Goal: Task Accomplishment & Management: Complete application form

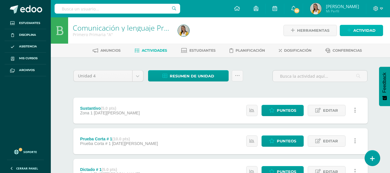
click at [355, 31] on span "Actividad" at bounding box center [364, 30] width 22 height 11
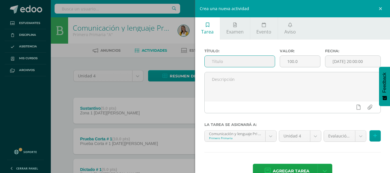
click at [245, 65] on input "text" at bounding box center [240, 61] width 70 height 11
type input "Dictado"
click at [300, 61] on input "100.0" at bounding box center [300, 61] width 40 height 11
type input "1"
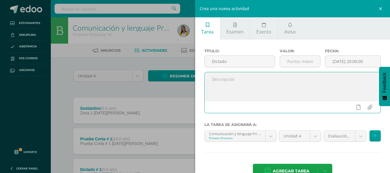
click at [257, 80] on textarea at bounding box center [293, 86] width 176 height 29
type textarea "Dictado de palabras"
click at [356, 141] on body "Estudiantes Disciplina Asistencia Mis cursos Archivos Soporte Ayuda Reportar un…" at bounding box center [195, 157] width 390 height 315
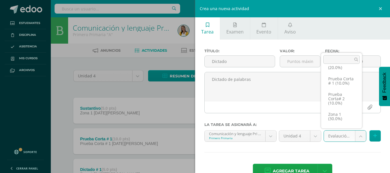
scroll to position [33, 0]
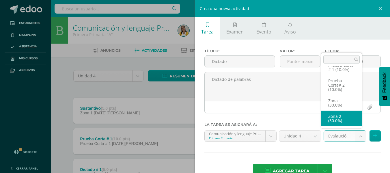
select select "29267"
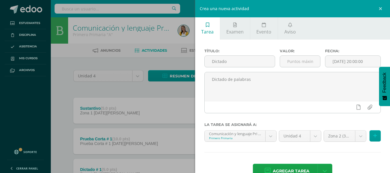
drag, startPoint x: 294, startPoint y: 166, endPoint x: 72, endPoint y: 96, distance: 233.0
click at [73, 100] on div "Crea una nueva actividad Tarea Examen Evento Aviso Título: Dictado Valor: Fecha…" at bounding box center [195, 86] width 390 height 173
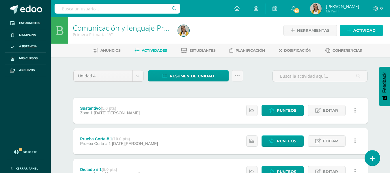
click at [352, 31] on link "Actividad" at bounding box center [361, 30] width 43 height 11
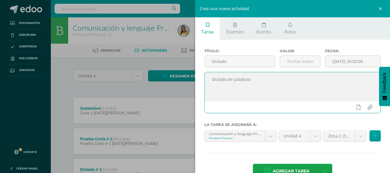
click at [292, 79] on textarea "Dictado de palabras" at bounding box center [293, 86] width 176 height 29
type textarea "Dictado de palabras."
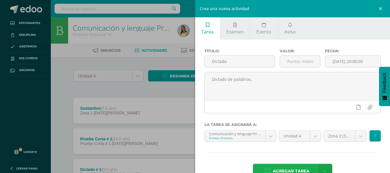
click at [287, 165] on span "Agregar tarea" at bounding box center [291, 171] width 37 height 14
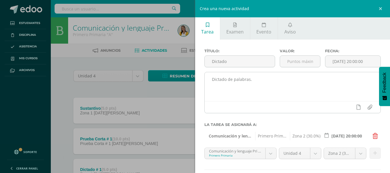
click at [229, 95] on textarea "Dictado de palabras." at bounding box center [293, 86] width 176 height 29
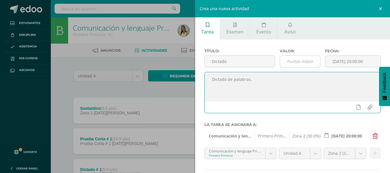
click at [292, 62] on input "number" at bounding box center [300, 61] width 40 height 11
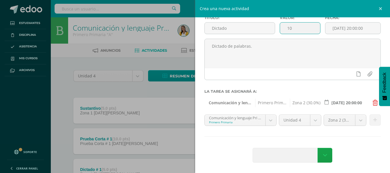
type input "10"
click at [294, 154] on span at bounding box center [287, 155] width 68 height 14
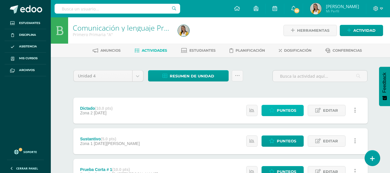
click at [294, 108] on span "Punteos" at bounding box center [286, 110] width 19 height 11
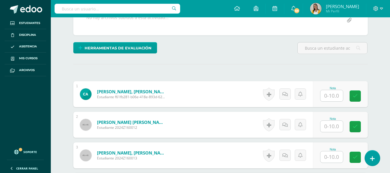
scroll to position [128, 0]
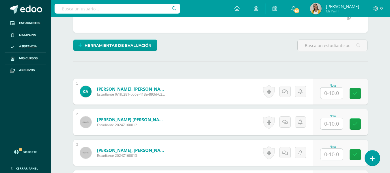
drag, startPoint x: 392, startPoint y: 96, endPoint x: 394, endPoint y: 158, distance: 62.9
click at [390, 158] on html "Estudiantes Disciplina Asistencia Mis cursos Archivos Soporte Ayuda Reportar un…" at bounding box center [195, 97] width 390 height 451
click at [332, 94] on input "text" at bounding box center [334, 93] width 23 height 12
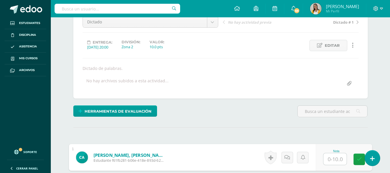
scroll to position [58, 0]
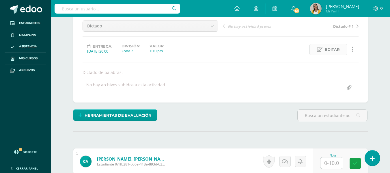
click at [324, 48] on link "Editar" at bounding box center [328, 49] width 38 height 11
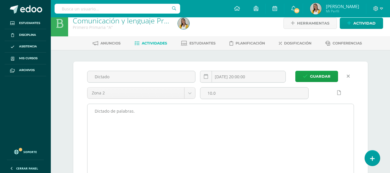
scroll to position [0, 0]
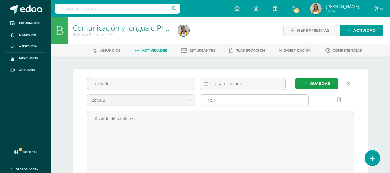
click at [241, 97] on input "10.0" at bounding box center [254, 100] width 108 height 11
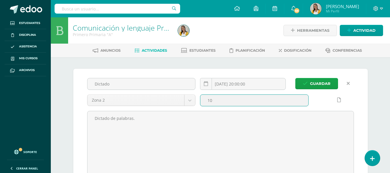
type input "1"
type input "5"
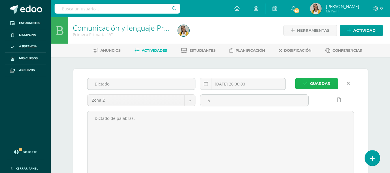
click at [319, 84] on span "Guardar" at bounding box center [320, 83] width 20 height 11
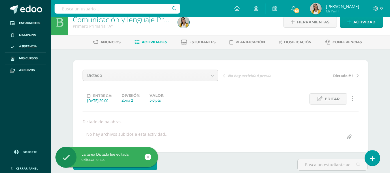
drag, startPoint x: 389, startPoint y: 62, endPoint x: 390, endPoint y: 90, distance: 28.0
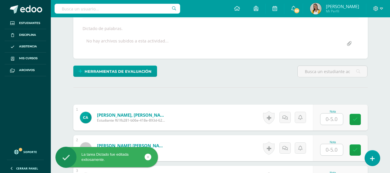
scroll to position [117, 0]
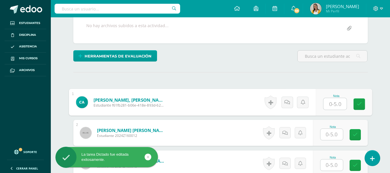
click at [338, 105] on input "text" at bounding box center [334, 104] width 23 height 12
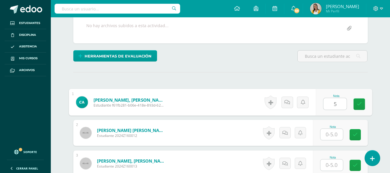
type input "5"
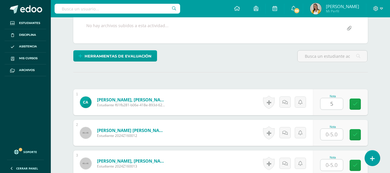
click at [248, 109] on form "Arias Siguí, Carlos Emilio Estudiante f61fb281-b06e-418e-893d-6279ee5db9c3 Nota…" at bounding box center [220, 102] width 294 height 26
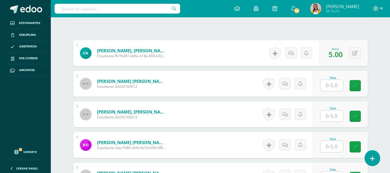
scroll to position [167, 0]
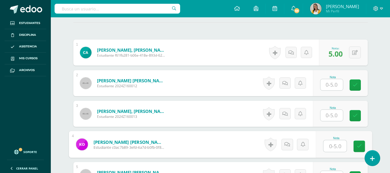
click at [335, 149] on input "text" at bounding box center [334, 146] width 23 height 12
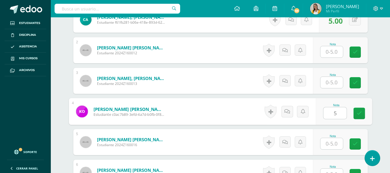
scroll to position [200, 0]
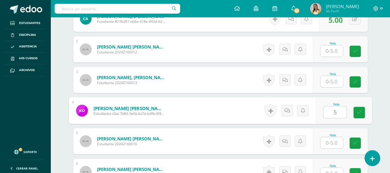
type input "5"
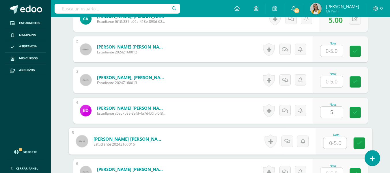
click at [342, 145] on input "text" at bounding box center [334, 143] width 23 height 12
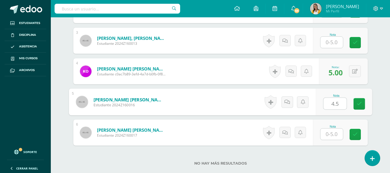
scroll to position [253, 0]
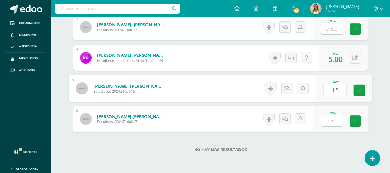
type input "4.5"
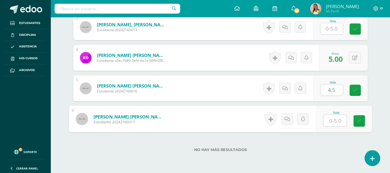
click at [337, 119] on input "text" at bounding box center [334, 121] width 23 height 12
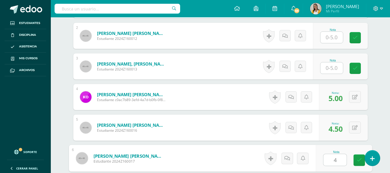
scroll to position [209, 0]
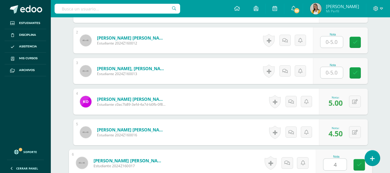
type input "4"
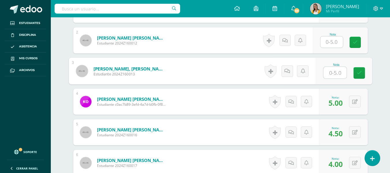
click at [340, 72] on input "text" at bounding box center [334, 73] width 23 height 12
type input "5"
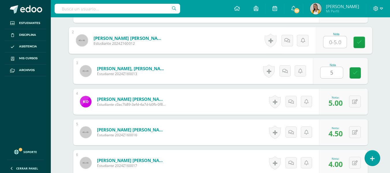
click at [334, 42] on input "text" at bounding box center [334, 42] width 23 height 12
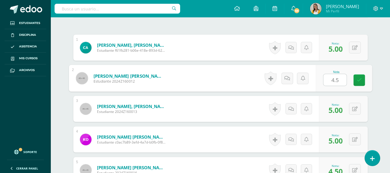
scroll to position [162, 0]
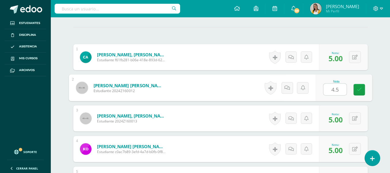
type input "4.5"
click at [386, 78] on div "Comunicación y lenguaje Pri 1 Primero Primaria "A" Herramientas Detalle de asis…" at bounding box center [220, 72] width 339 height 434
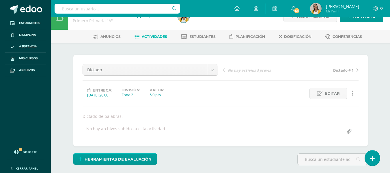
scroll to position [0, 0]
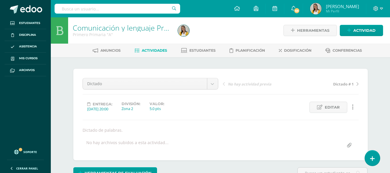
click at [158, 51] on span "Actividades" at bounding box center [154, 50] width 25 height 4
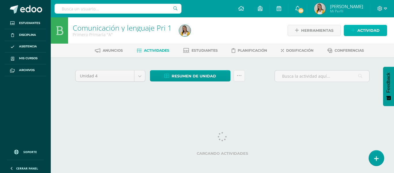
click at [362, 33] on span "Actividad" at bounding box center [369, 30] width 22 height 11
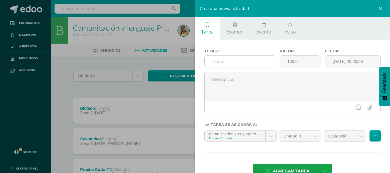
click at [227, 61] on input "text" at bounding box center [240, 61] width 70 height 11
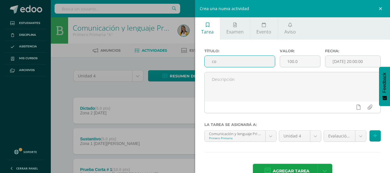
type input "c"
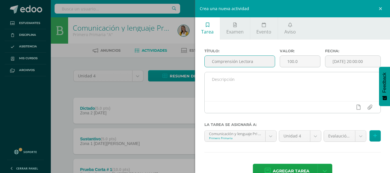
type input "Comprensión Lectora"
click at [228, 76] on textarea at bounding box center [293, 86] width 176 height 29
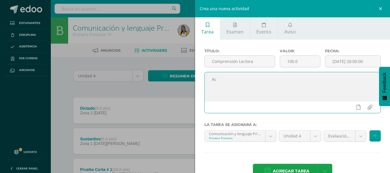
type textarea "A"
type textarea "Lectura del libro página 143"
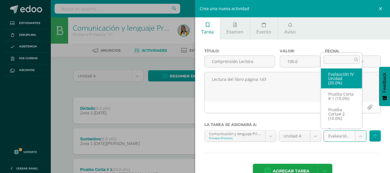
click at [358, 137] on body "Estudiantes Disciplina Asistencia Mis cursos Archivos Soporte Ayuda Reportar un…" at bounding box center [195, 172] width 390 height 345
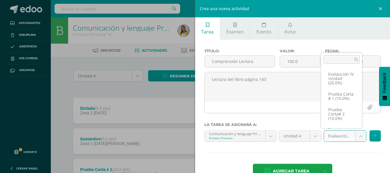
scroll to position [33, 0]
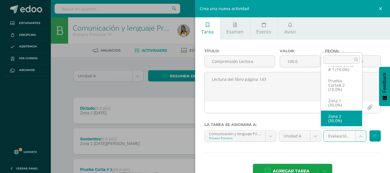
select select "29267"
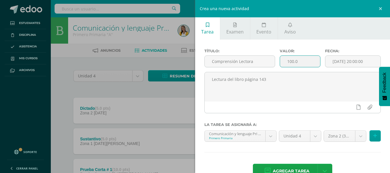
click at [297, 64] on input "100.0" at bounding box center [300, 61] width 40 height 11
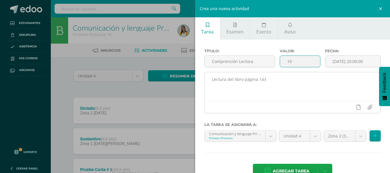
type input "1"
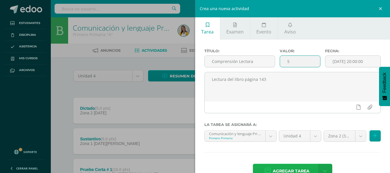
type input "5"
click at [283, 164] on link "Agregar tarea" at bounding box center [287, 171] width 68 height 15
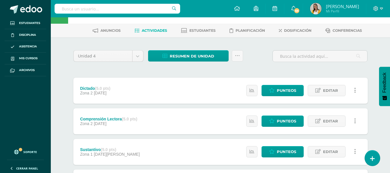
scroll to position [33, 0]
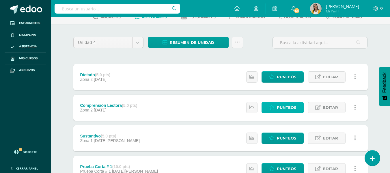
click at [297, 110] on link "Punteos" at bounding box center [282, 107] width 42 height 11
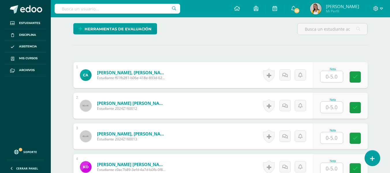
drag, startPoint x: 393, startPoint y: 41, endPoint x: 394, endPoint y: 99, distance: 58.0
click at [390, 98] on html "Estudiantes Disciplina Asistencia Mis cursos Archivos Soporte Ayuda Reportar un…" at bounding box center [195, 81] width 390 height 451
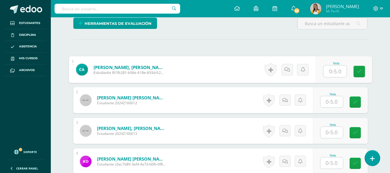
click at [341, 76] on input "text" at bounding box center [334, 72] width 23 height 12
type input "5"
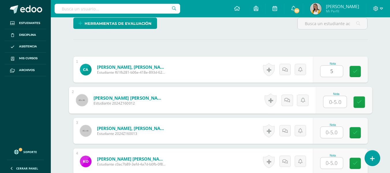
click at [335, 96] on input "text" at bounding box center [334, 102] width 23 height 12
type input "4"
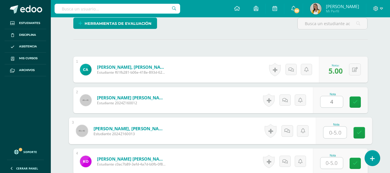
click at [330, 135] on input "text" at bounding box center [334, 133] width 23 height 12
type input "5"
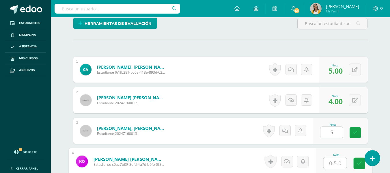
click at [331, 164] on input "text" at bounding box center [334, 163] width 23 height 12
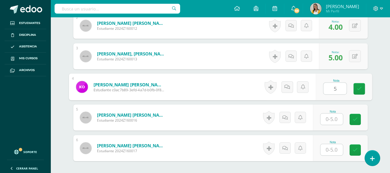
scroll to position [233, 0]
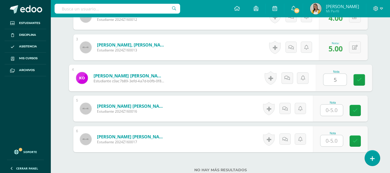
type input "5"
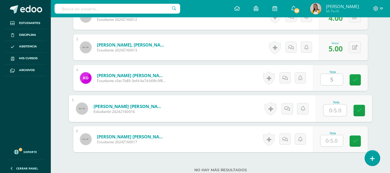
click at [338, 110] on input "text" at bounding box center [334, 110] width 23 height 12
type input "5"
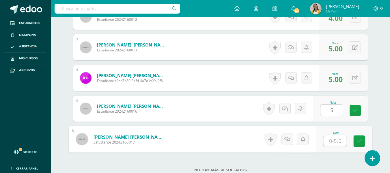
click at [332, 139] on input "text" at bounding box center [334, 141] width 23 height 12
type input "5"
click at [315, 158] on div "No hay más resultados" at bounding box center [220, 165] width 294 height 27
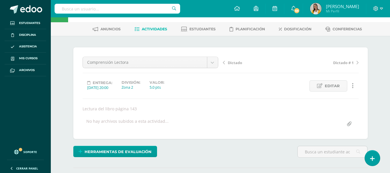
scroll to position [0, 0]
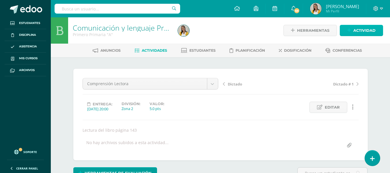
click at [367, 33] on span "Actividad" at bounding box center [364, 30] width 22 height 11
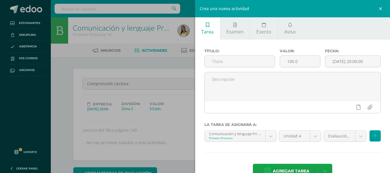
click at [152, 67] on div "Crea una nueva actividad Tarea Examen Evento Aviso Título: Valor: 100.0 Fecha: …" at bounding box center [195, 86] width 390 height 173
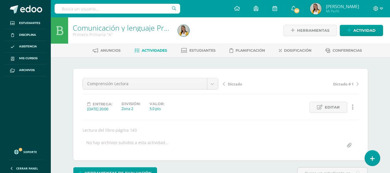
click at [152, 50] on span "Actividades" at bounding box center [154, 50] width 25 height 4
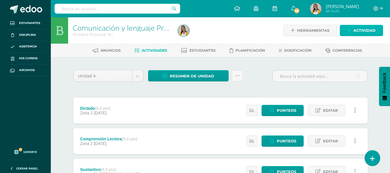
click at [375, 34] on span "Actividad" at bounding box center [364, 30] width 22 height 11
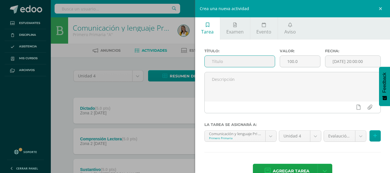
click at [232, 63] on input "text" at bounding box center [240, 61] width 70 height 11
type input "La sílaba"
click at [303, 60] on input "100.0" at bounding box center [300, 61] width 40 height 11
type input "1"
click at [296, 63] on input "5" at bounding box center [300, 61] width 40 height 11
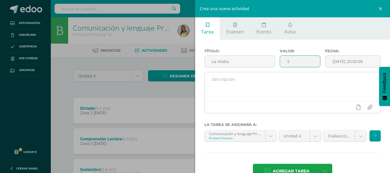
type input "5"
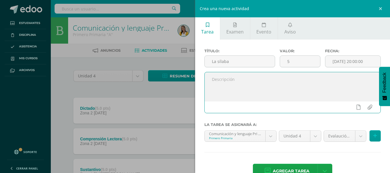
click at [291, 82] on textarea at bounding box center [293, 86] width 176 height 29
type textarea "Libro de trabajo página 30."
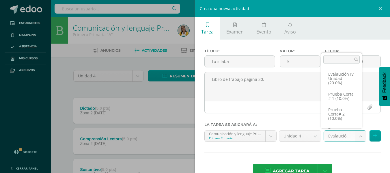
scroll to position [33, 0]
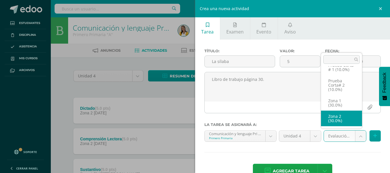
select select "29267"
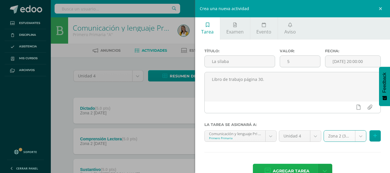
click at [294, 169] on span "Agregar tarea" at bounding box center [291, 171] width 37 height 14
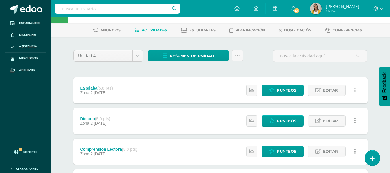
scroll to position [23, 0]
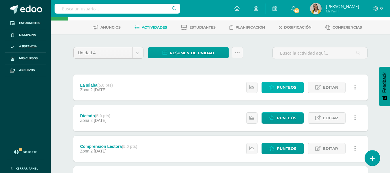
click at [289, 87] on span "Punteos" at bounding box center [286, 87] width 19 height 11
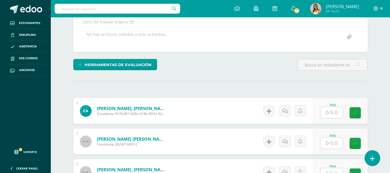
scroll to position [132, 0]
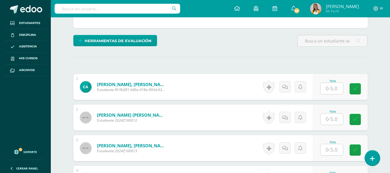
drag, startPoint x: 391, startPoint y: 34, endPoint x: 394, endPoint y: 69, distance: 35.6
click at [390, 69] on html "Estudiantes Disciplina Asistencia Mis cursos Archivos Soporte Ayuda Reportar un…" at bounding box center [195, 93] width 390 height 451
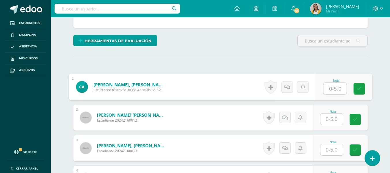
click at [335, 88] on input "text" at bounding box center [334, 89] width 23 height 12
type input "5"
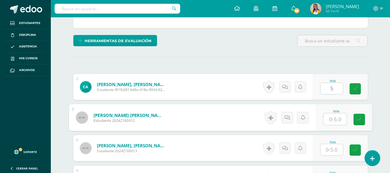
click at [332, 117] on input "text" at bounding box center [334, 119] width 23 height 12
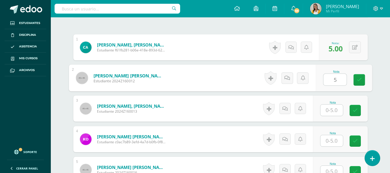
scroll to position [185, 0]
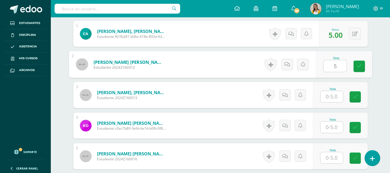
type input "5"
click at [340, 100] on input "text" at bounding box center [331, 96] width 23 height 11
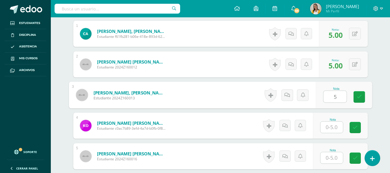
type input "5"
click at [337, 131] on input "text" at bounding box center [331, 126] width 23 height 11
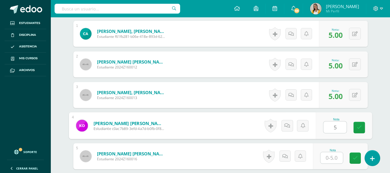
type input "5"
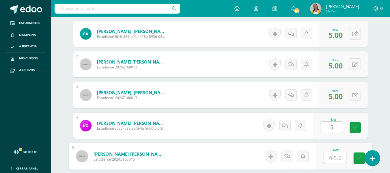
click at [337, 156] on input "text" at bounding box center [334, 158] width 23 height 12
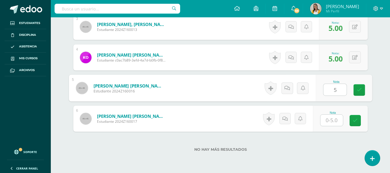
scroll to position [270, 0]
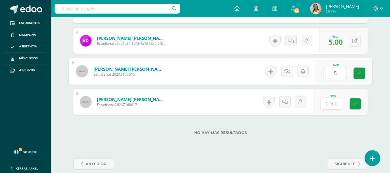
type input "5"
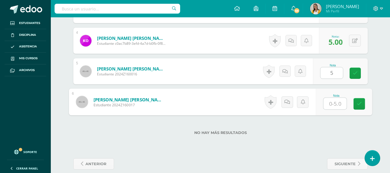
click at [329, 104] on input "text" at bounding box center [334, 104] width 23 height 12
type input "4"
click at [311, 138] on div "No hay más resultados" at bounding box center [220, 128] width 294 height 27
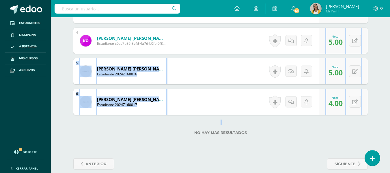
drag, startPoint x: 389, startPoint y: 127, endPoint x: 394, endPoint y: 46, distance: 81.0
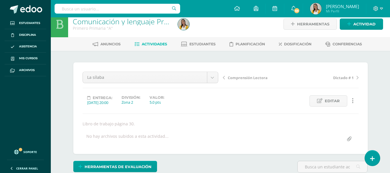
scroll to position [0, 0]
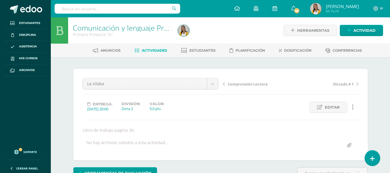
click at [155, 52] on span "Actividades" at bounding box center [154, 50] width 25 height 4
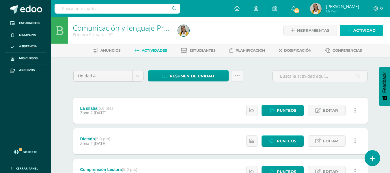
click at [349, 28] on icon at bounding box center [349, 30] width 4 height 5
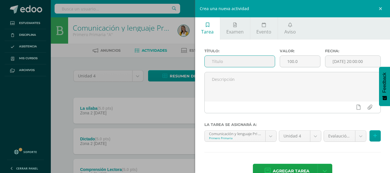
click at [213, 58] on input "text" at bounding box center [240, 61] width 70 height 11
type input "El artículo"
click at [300, 63] on input "100.0" at bounding box center [300, 61] width 40 height 11
type input "1"
type input "5"
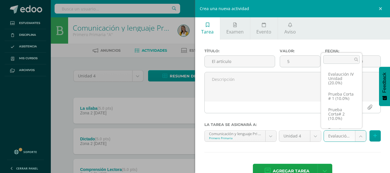
scroll to position [33, 0]
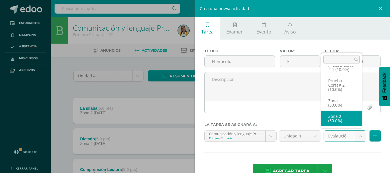
select select "29267"
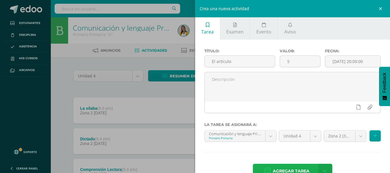
click at [287, 168] on span "Agregar tarea" at bounding box center [291, 171] width 37 height 14
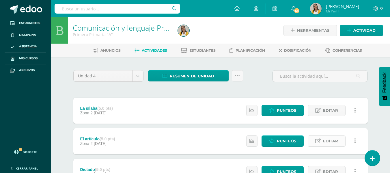
click at [338, 141] on span "Editar" at bounding box center [330, 141] width 15 height 11
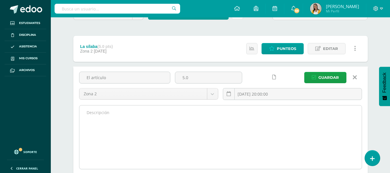
scroll to position [73, 0]
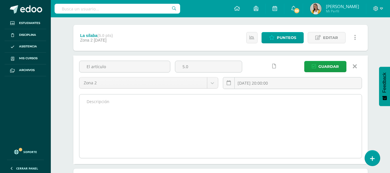
click at [246, 113] on textarea at bounding box center [220, 125] width 282 height 63
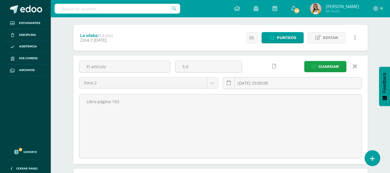
type textarea "Libro página 153."
click at [323, 59] on div "El artículo 5.0 Zona 2 Zona 1 Zona 2 Prueba Corta # 1 Prueba Corta# 2 Evalaució…" at bounding box center [220, 109] width 294 height 109
click at [328, 68] on span "Guardar" at bounding box center [328, 66] width 20 height 11
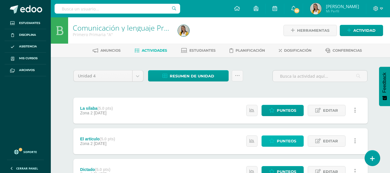
click at [285, 143] on span "Punteos" at bounding box center [286, 141] width 19 height 11
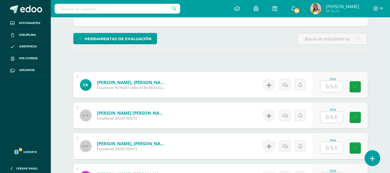
scroll to position [140, 0]
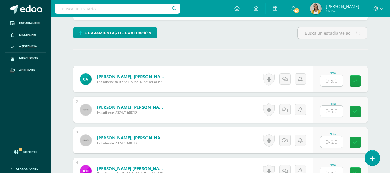
click at [336, 83] on input "text" at bounding box center [331, 80] width 23 height 11
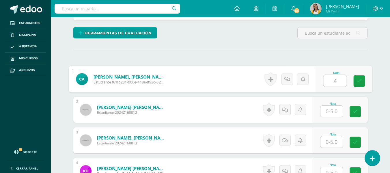
type input "4"
click at [330, 115] on input "text" at bounding box center [331, 111] width 23 height 11
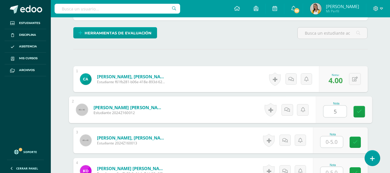
type input "5"
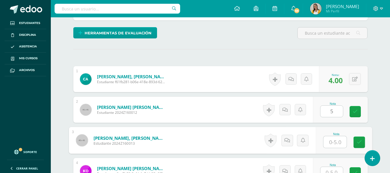
click at [336, 147] on input "text" at bounding box center [334, 142] width 23 height 12
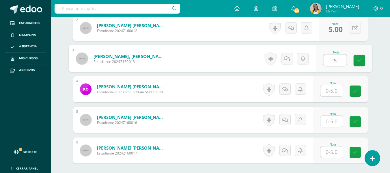
scroll to position [229, 0]
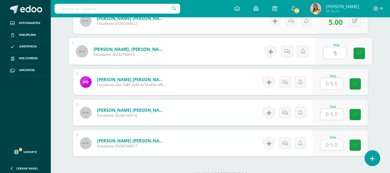
type input "5"
click at [335, 83] on input "text" at bounding box center [331, 83] width 23 height 11
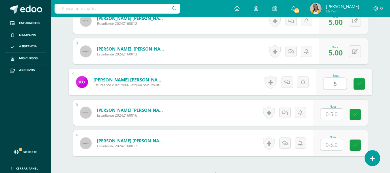
type input "5"
click at [332, 117] on input "text" at bounding box center [331, 114] width 23 height 11
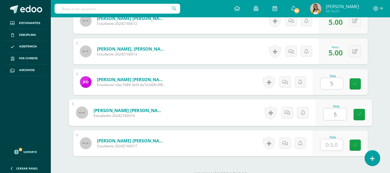
type input "5"
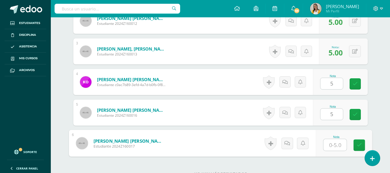
click at [331, 145] on input "text" at bounding box center [334, 145] width 23 height 12
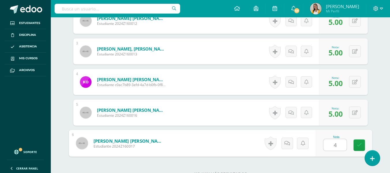
type input "4"
click at [323, 162] on div "No hay más resultados" at bounding box center [220, 169] width 294 height 27
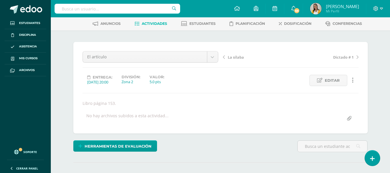
scroll to position [0, 0]
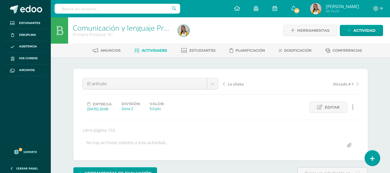
click at [160, 48] on span "Actividades" at bounding box center [154, 50] width 25 height 4
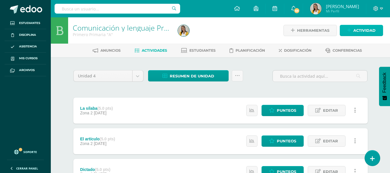
click at [364, 27] on span "Actividad" at bounding box center [364, 30] width 22 height 11
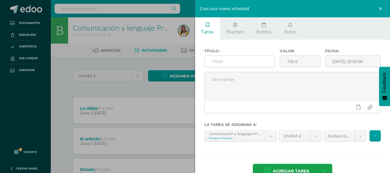
click at [242, 63] on input "text" at bounding box center [240, 61] width 70 height 11
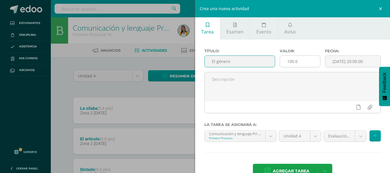
type input "El género"
click at [304, 61] on input "100.0" at bounding box center [300, 61] width 40 height 11
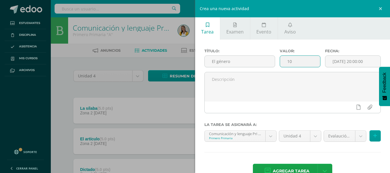
type input "1"
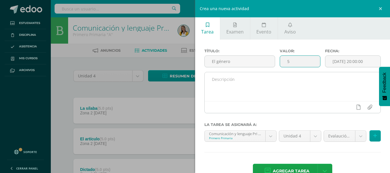
type input "5"
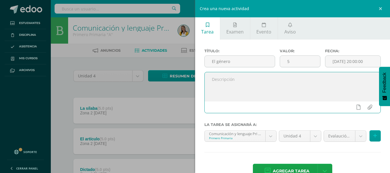
click at [284, 81] on textarea at bounding box center [293, 86] width 176 height 29
type textarea "Actividad del libro página 154."
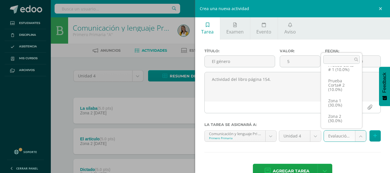
scroll to position [33, 0]
select select "29267"
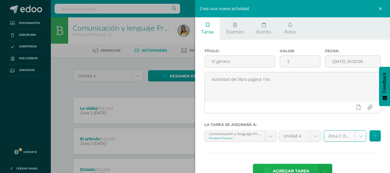
click at [292, 168] on span "Agregar tarea" at bounding box center [291, 171] width 37 height 14
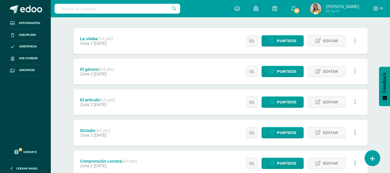
scroll to position [47, 0]
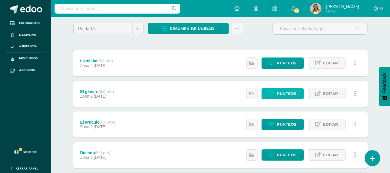
click at [276, 88] on link "Punteos" at bounding box center [282, 93] width 42 height 11
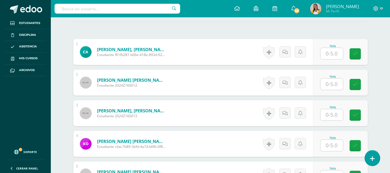
scroll to position [156, 0]
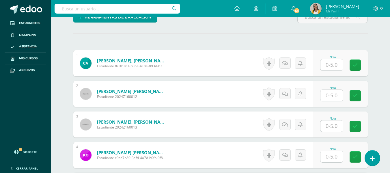
drag, startPoint x: 393, startPoint y: 36, endPoint x: 394, endPoint y: 89, distance: 53.4
click at [390, 89] on html "Estudiantes Disciplina Asistencia Mis cursos Archivos Soporte Ayuda Reportar un…" at bounding box center [195, 69] width 390 height 451
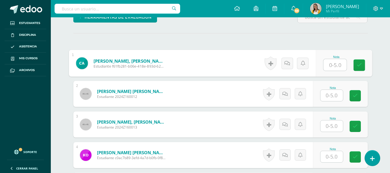
click at [334, 66] on input "text" at bounding box center [334, 65] width 23 height 12
type input "4"
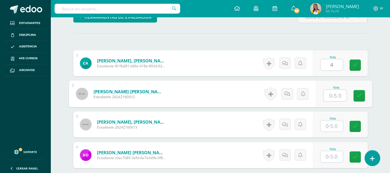
click at [336, 99] on input "text" at bounding box center [334, 96] width 23 height 12
type input "5"
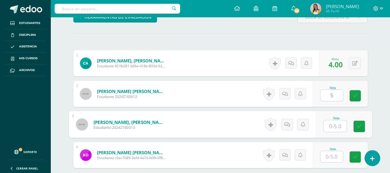
click at [335, 126] on input "text" at bounding box center [334, 126] width 23 height 12
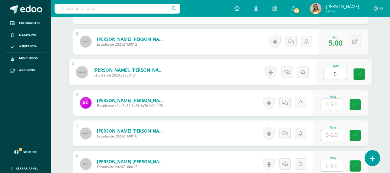
scroll to position [209, 0]
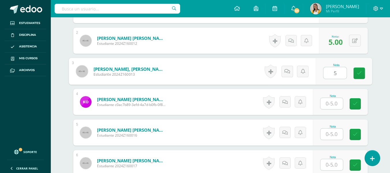
type input "5"
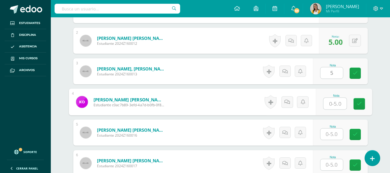
click at [337, 102] on input "text" at bounding box center [334, 104] width 23 height 12
type input "5"
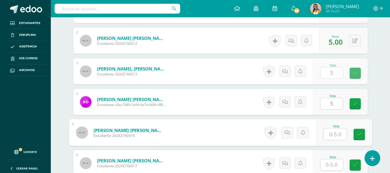
click at [334, 128] on input "text" at bounding box center [334, 134] width 23 height 12
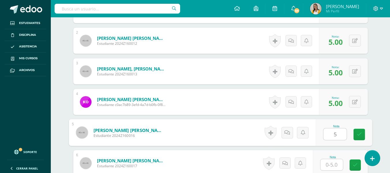
type input "5"
click at [337, 163] on input "text" at bounding box center [331, 164] width 23 height 11
type input "5"
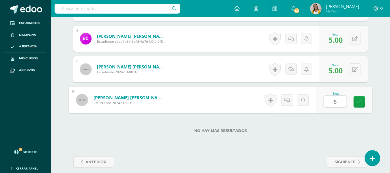
scroll to position [278, 0]
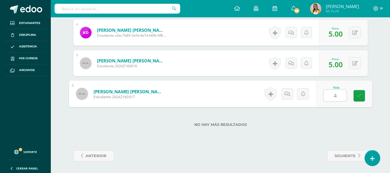
type input "4"
click at [327, 133] on div "No hay más resultados" at bounding box center [220, 120] width 294 height 27
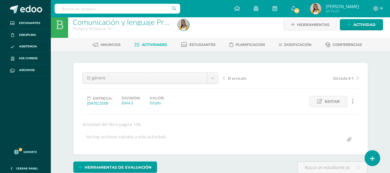
scroll to position [0, 0]
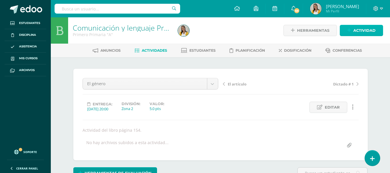
click at [362, 33] on span "Actividad" at bounding box center [364, 30] width 22 height 11
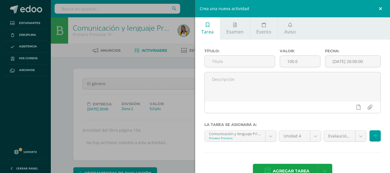
click at [381, 8] on link at bounding box center [381, 8] width 17 height 17
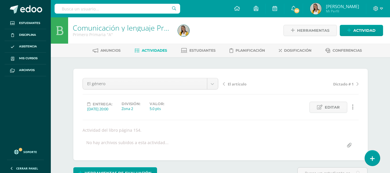
click at [152, 52] on span "Actividades" at bounding box center [154, 50] width 25 height 4
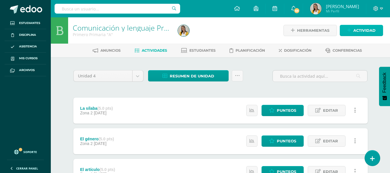
click at [366, 34] on span "Actividad" at bounding box center [364, 30] width 22 height 11
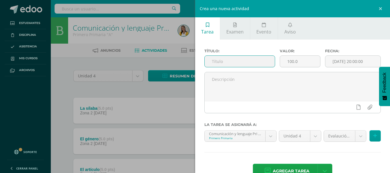
click at [245, 66] on input "text" at bounding box center [240, 61] width 70 height 11
type input "El adjetivo"
click at [302, 61] on input "100.0" at bounding box center [300, 61] width 40 height 11
type input "1"
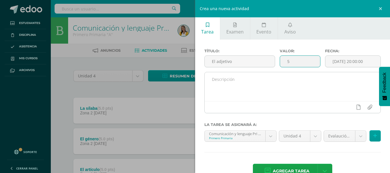
type input "5"
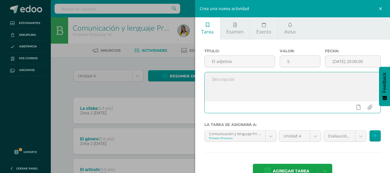
click at [264, 79] on textarea at bounding box center [293, 86] width 176 height 29
type textarea "Libro de texto página 155."
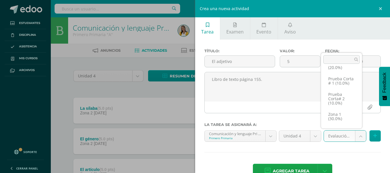
scroll to position [33, 0]
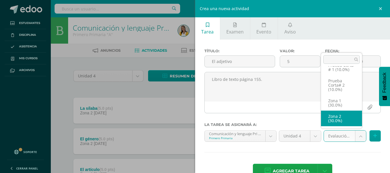
select select "29267"
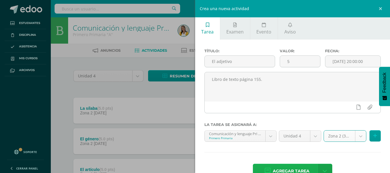
click at [302, 167] on span "Agregar tarea" at bounding box center [291, 171] width 37 height 14
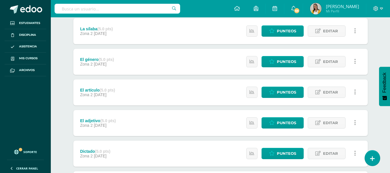
scroll to position [78, 0]
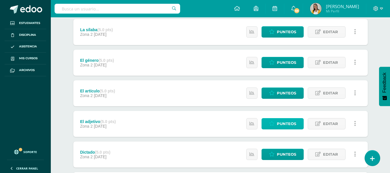
click at [293, 123] on span "Punteos" at bounding box center [286, 123] width 19 height 11
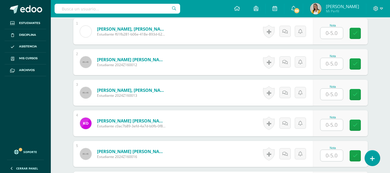
scroll to position [189, 0]
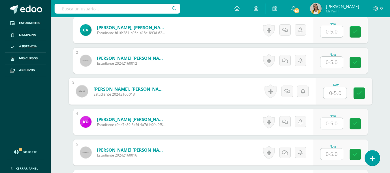
click at [339, 95] on input "text" at bounding box center [334, 93] width 23 height 12
type input "4"
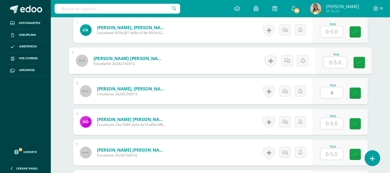
click at [336, 61] on input "text" at bounding box center [334, 63] width 23 height 12
type input "4"
click at [336, 23] on div "Nota" at bounding box center [332, 24] width 25 height 3
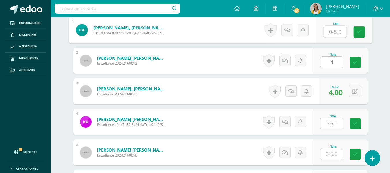
click at [335, 31] on input "text" at bounding box center [334, 32] width 23 height 12
type input "5"
click at [333, 124] on input "text" at bounding box center [331, 123] width 23 height 11
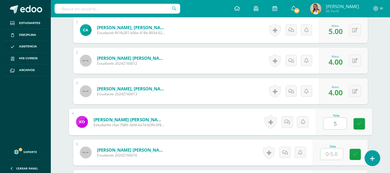
type input "5"
click at [332, 152] on input "text" at bounding box center [331, 153] width 23 height 11
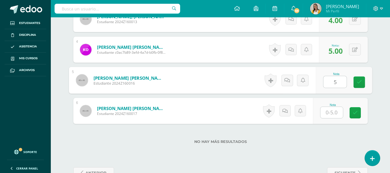
scroll to position [274, 0]
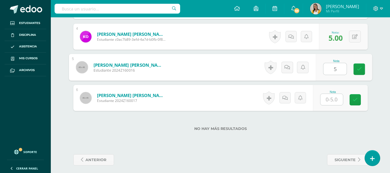
type input "5"
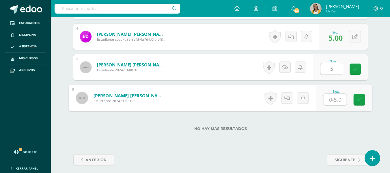
click at [332, 100] on input "text" at bounding box center [334, 100] width 23 height 12
type input "5"
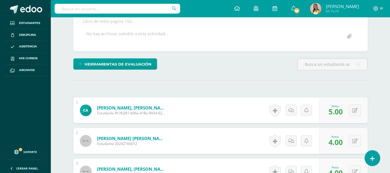
scroll to position [0, 0]
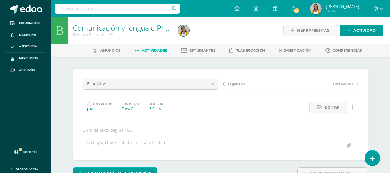
click at [148, 53] on link "Actividades" at bounding box center [150, 50] width 33 height 9
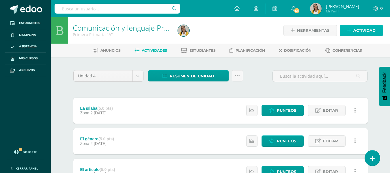
click at [358, 29] on span "Actividad" at bounding box center [364, 30] width 22 height 11
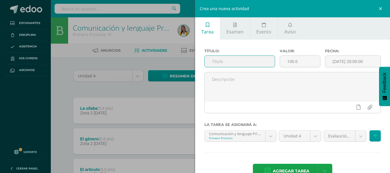
click at [244, 62] on input "text" at bounding box center [240, 61] width 70 height 11
type input "O"
type input "p"
type input "Prueba corta # 2"
click at [302, 56] on input "100.0" at bounding box center [300, 61] width 40 height 11
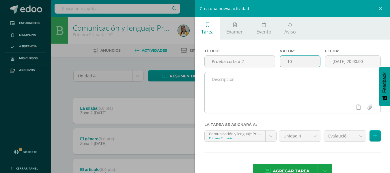
type input "10"
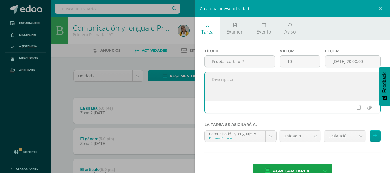
click at [283, 93] on textarea at bounding box center [293, 86] width 176 height 29
type textarea "Actividad del libro de texto página 163"
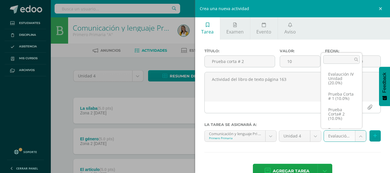
scroll to position [33, 0]
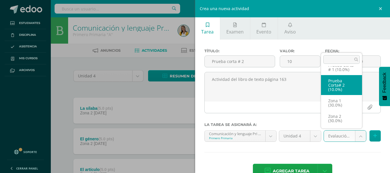
select select "29269"
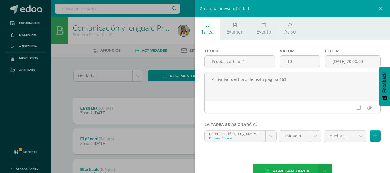
click at [292, 166] on span "Agregar tarea" at bounding box center [291, 171] width 37 height 14
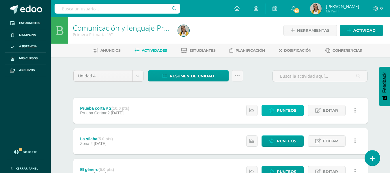
click at [298, 106] on link "Punteos" at bounding box center [282, 110] width 42 height 11
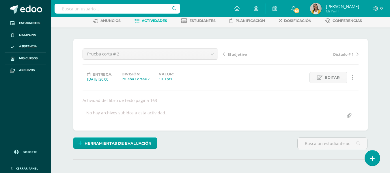
scroll to position [6, 0]
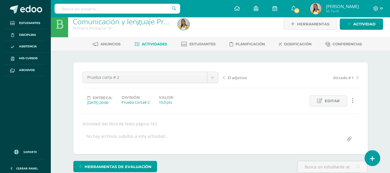
drag, startPoint x: 393, startPoint y: 41, endPoint x: 384, endPoint y: 40, distance: 9.3
click at [384, 40] on html "Estudiantes Disciplina Asistencia Mis cursos Archivos Soporte Ayuda Reportar un…" at bounding box center [195, 111] width 390 height 234
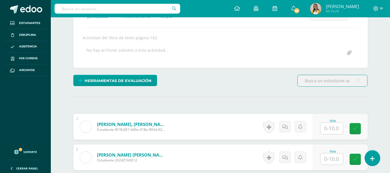
scroll to position [109, 0]
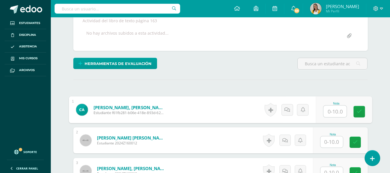
click at [334, 111] on input "text" at bounding box center [334, 112] width 23 height 12
type input "9"
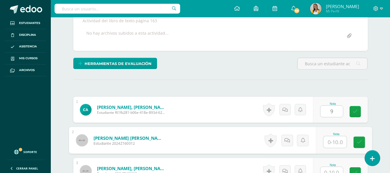
click at [332, 145] on input "text" at bounding box center [334, 142] width 23 height 12
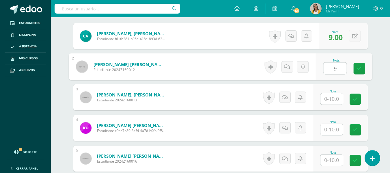
scroll to position [210, 0]
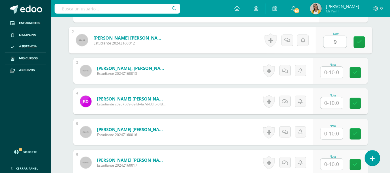
type input "9"
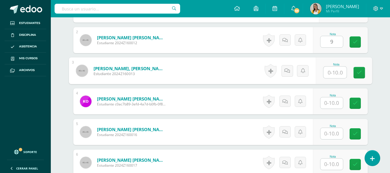
click at [329, 77] on input "text" at bounding box center [334, 73] width 23 height 12
type input "9"
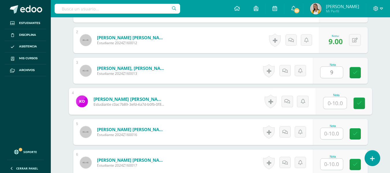
click at [330, 102] on input "text" at bounding box center [334, 103] width 23 height 12
type input "10"
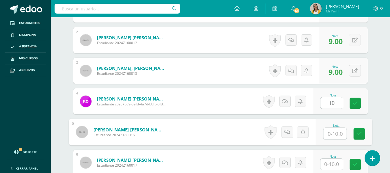
click at [336, 137] on input "text" at bounding box center [334, 134] width 23 height 12
type input "9"
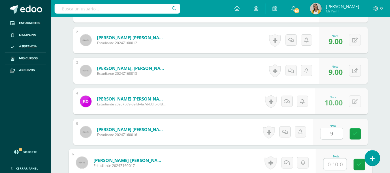
click at [334, 162] on input "text" at bounding box center [334, 164] width 23 height 12
type input "8"
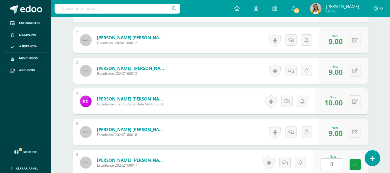
click at [222, 166] on form "Velásquez Ballesteros, Emma Anahí Estudiante 2024Z160017 Nota 8 0 Logros N/A" at bounding box center [220, 162] width 294 height 26
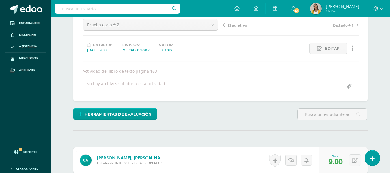
scroll to position [0, 0]
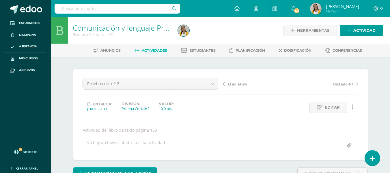
click at [148, 49] on span "Actividades" at bounding box center [154, 50] width 25 height 4
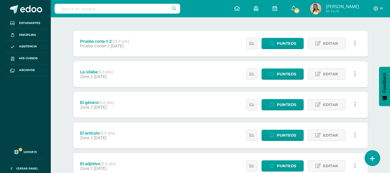
scroll to position [66, 0]
